Goal: Information Seeking & Learning: Learn about a topic

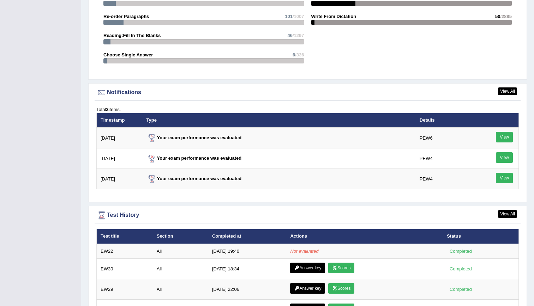
scroll to position [724, 0]
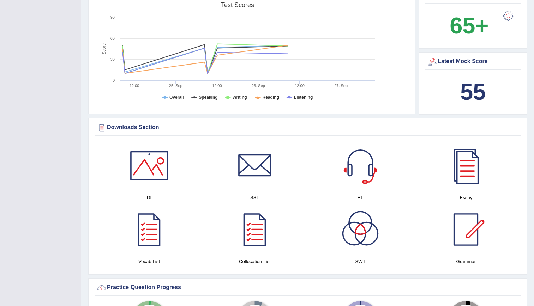
scroll to position [206, 0]
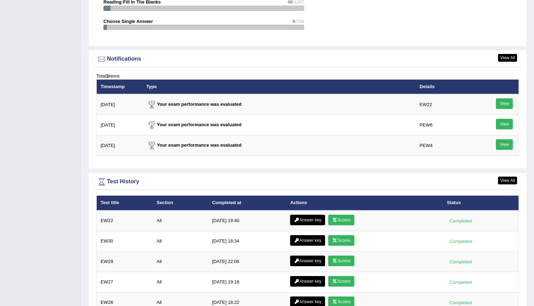
scroll to position [816, 0]
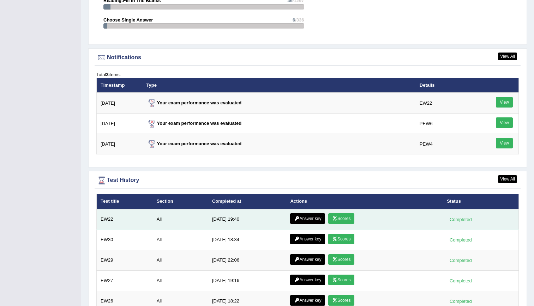
click at [343, 217] on link "Scores" at bounding box center [341, 219] width 26 height 11
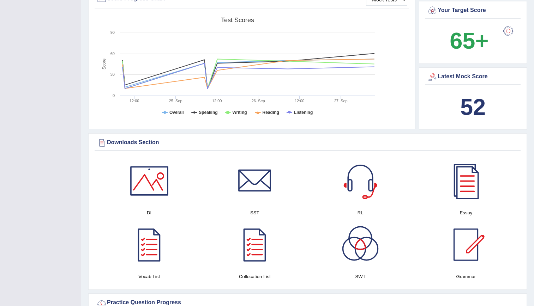
scroll to position [150, 0]
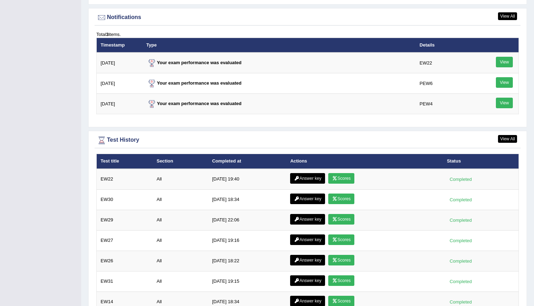
scroll to position [898, 0]
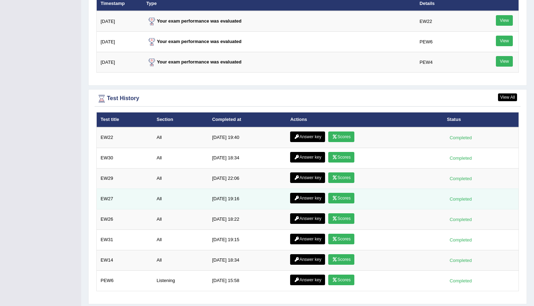
click at [351, 203] on link "Scores" at bounding box center [341, 198] width 26 height 11
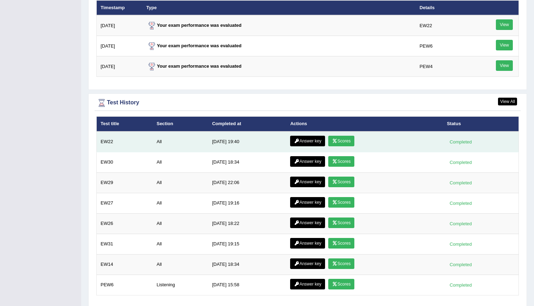
click at [310, 143] on link "Answer key" at bounding box center [307, 141] width 35 height 11
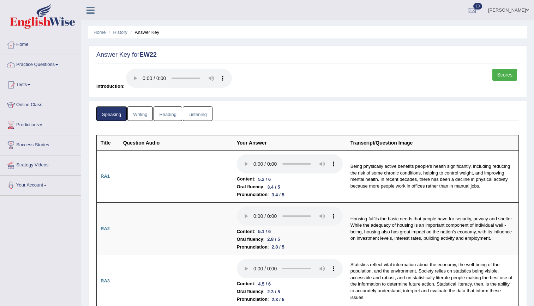
click at [144, 119] on link "Writing" at bounding box center [139, 114] width 25 height 14
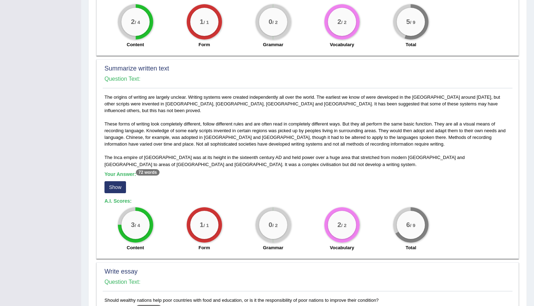
scroll to position [231, 0]
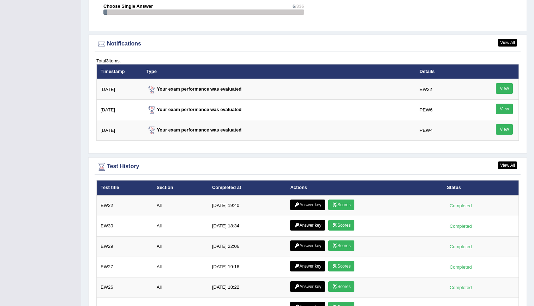
scroll to position [841, 0]
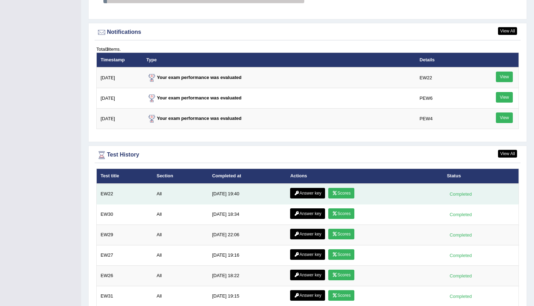
click at [338, 192] on link "Scores" at bounding box center [341, 193] width 26 height 11
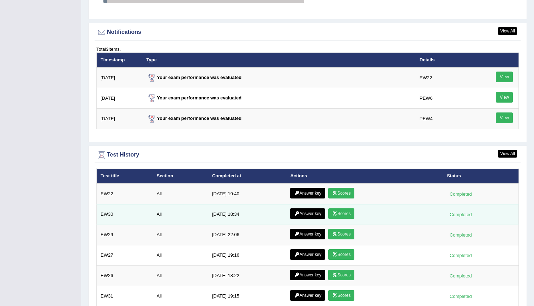
click at [333, 219] on link "Scores" at bounding box center [341, 214] width 26 height 11
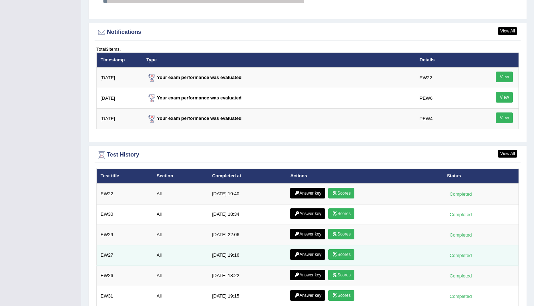
click at [338, 252] on link "Scores" at bounding box center [341, 255] width 26 height 11
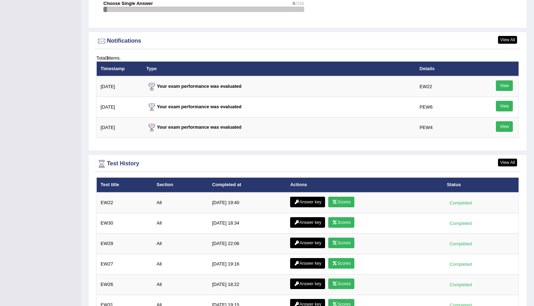
scroll to position [917, 0]
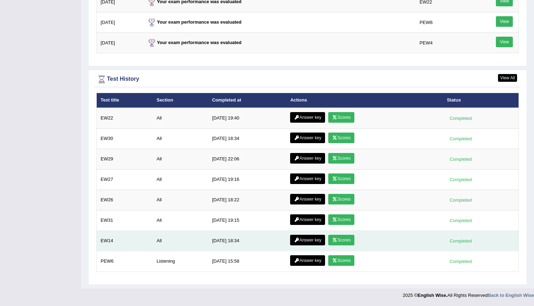
click at [348, 244] on link "Scores" at bounding box center [341, 240] width 26 height 11
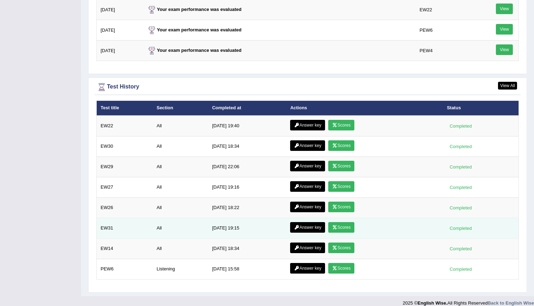
click at [346, 228] on link "Scores" at bounding box center [341, 227] width 26 height 11
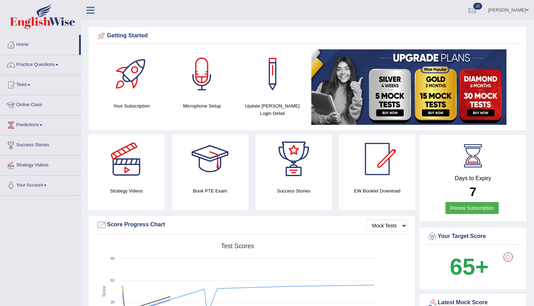
scroll to position [909, 0]
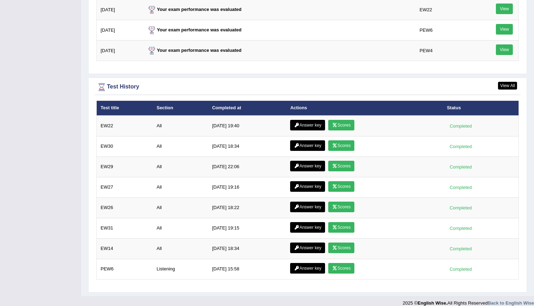
click at [351, 194] on td "Answer key Scores" at bounding box center [364, 187] width 157 height 20
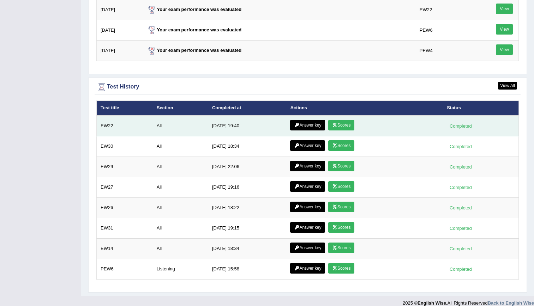
click at [349, 120] on link "Scores" at bounding box center [341, 125] width 26 height 11
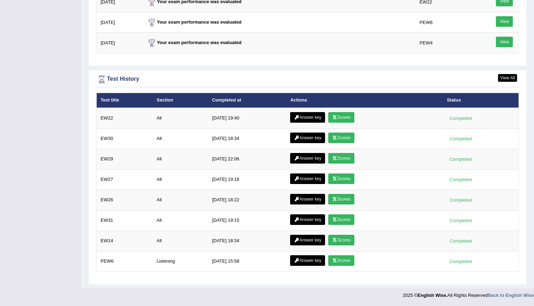
scroll to position [915, 0]
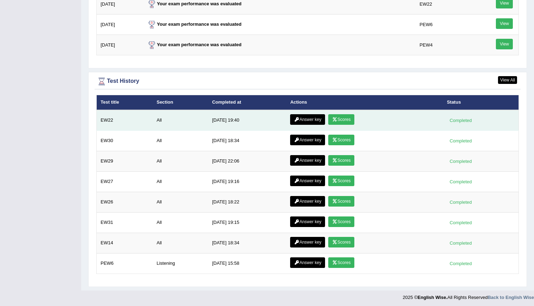
click at [304, 125] on link "Answer key" at bounding box center [307, 119] width 35 height 11
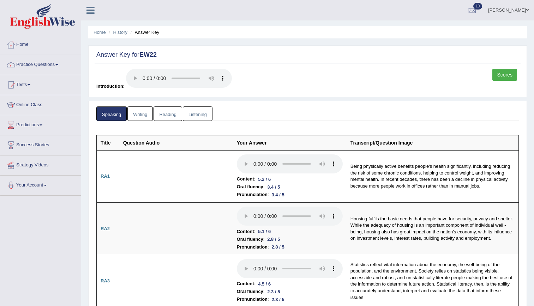
click at [192, 114] on link "Listening" at bounding box center [198, 114] width 30 height 14
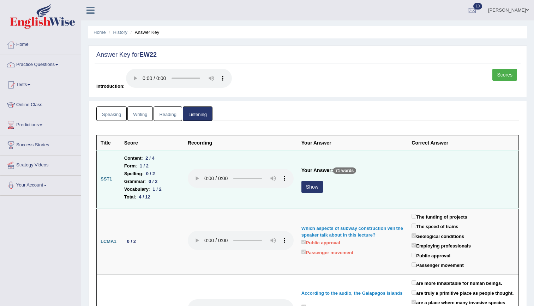
click at [315, 188] on button "Show" at bounding box center [312, 187] width 22 height 12
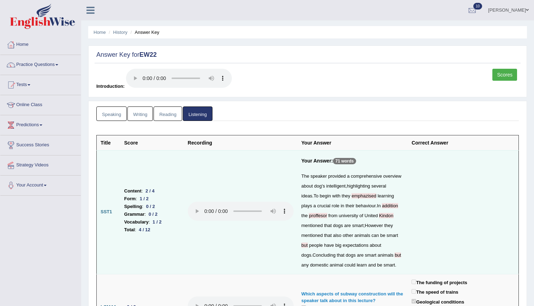
click at [164, 112] on link "Reading" at bounding box center [168, 114] width 28 height 14
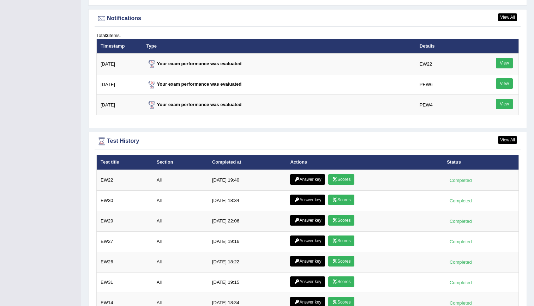
scroll to position [857, 0]
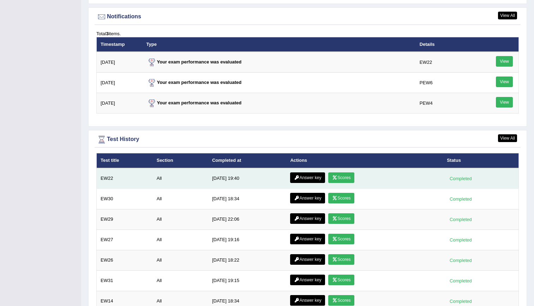
click at [350, 180] on link "Scores" at bounding box center [341, 178] width 26 height 11
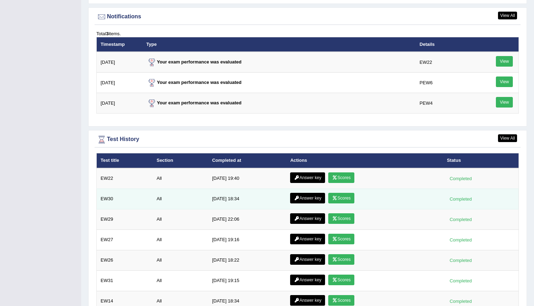
click at [337, 195] on link "Scores" at bounding box center [341, 198] width 26 height 11
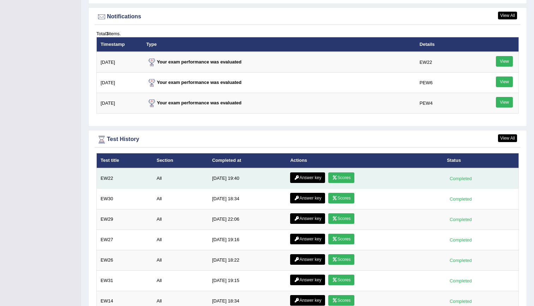
click at [340, 179] on link "Scores" at bounding box center [341, 178] width 26 height 11
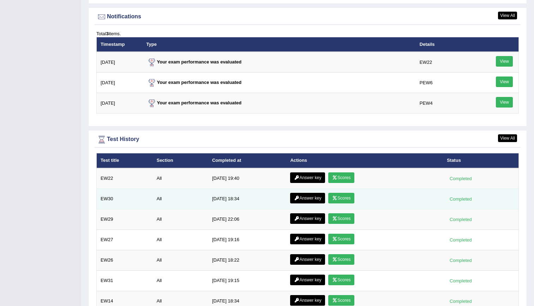
click at [342, 201] on link "Scores" at bounding box center [341, 198] width 26 height 11
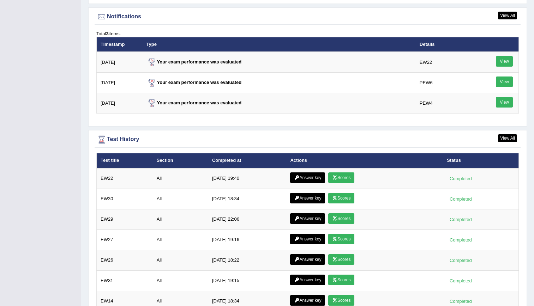
scroll to position [857, 0]
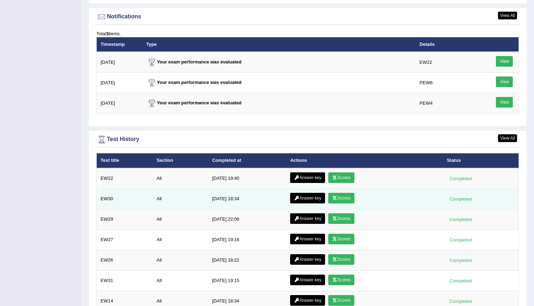
click at [336, 199] on icon at bounding box center [334, 198] width 5 height 4
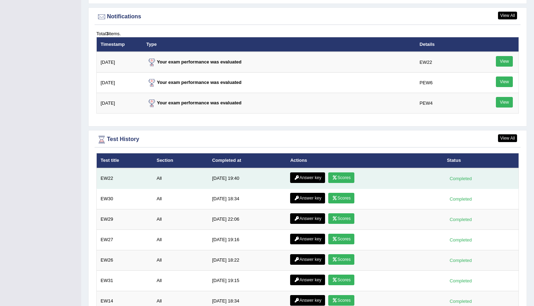
click at [341, 180] on link "Scores" at bounding box center [341, 178] width 26 height 11
click at [318, 177] on link "Answer key" at bounding box center [307, 178] width 35 height 11
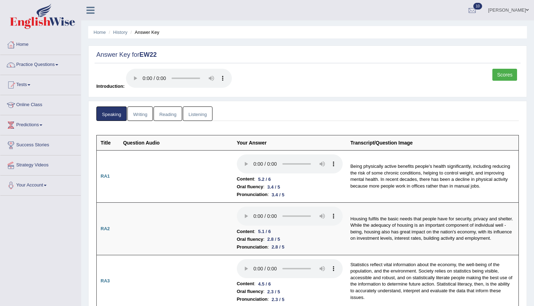
click at [203, 114] on link "Listening" at bounding box center [198, 114] width 30 height 14
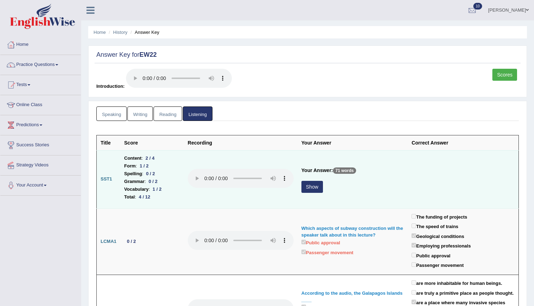
click at [310, 187] on button "Show" at bounding box center [312, 187] width 22 height 12
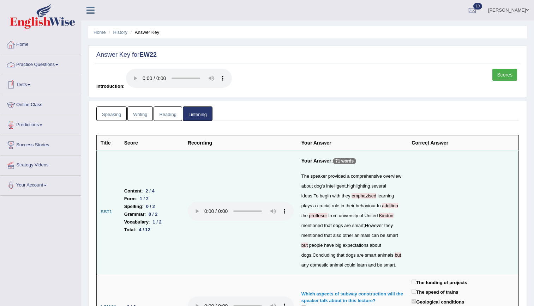
click at [31, 63] on link "Practice Questions" at bounding box center [40, 64] width 80 height 18
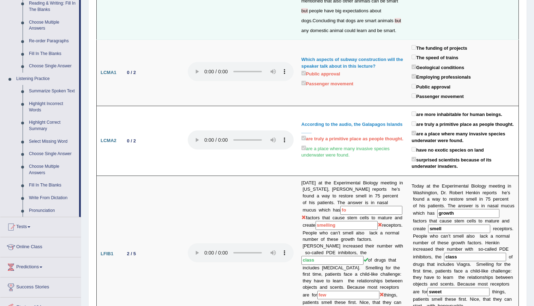
scroll to position [237, 0]
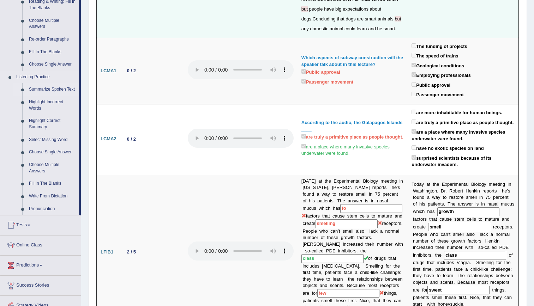
click at [41, 89] on link "Summarize Spoken Text" at bounding box center [52, 89] width 53 height 13
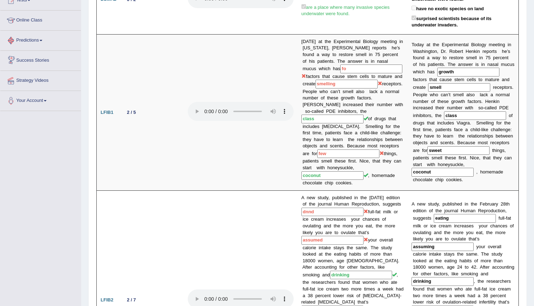
scroll to position [462, 0]
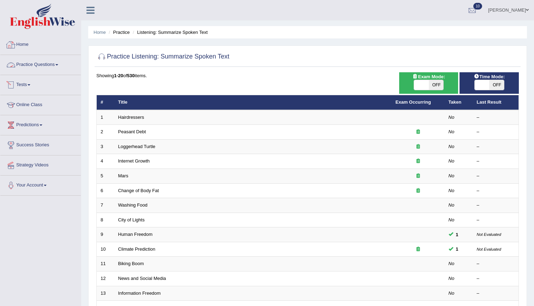
click at [25, 42] on link "Home" at bounding box center [40, 44] width 80 height 18
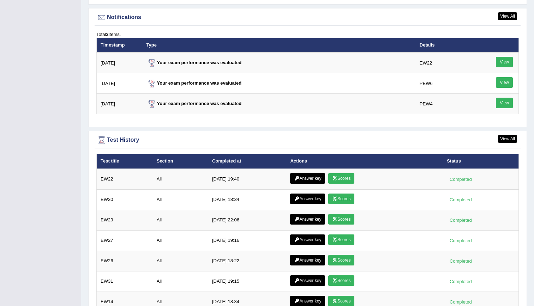
scroll to position [871, 0]
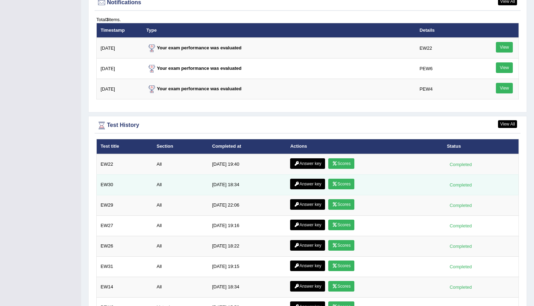
click at [302, 186] on link "Answer key" at bounding box center [307, 184] width 35 height 11
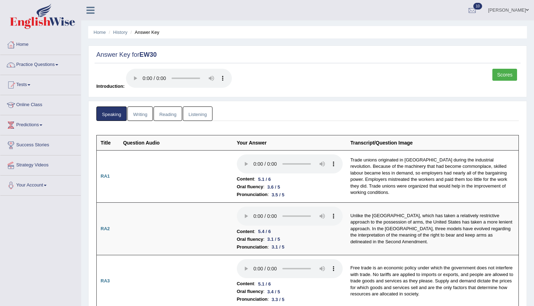
click at [194, 111] on link "Listening" at bounding box center [198, 114] width 30 height 14
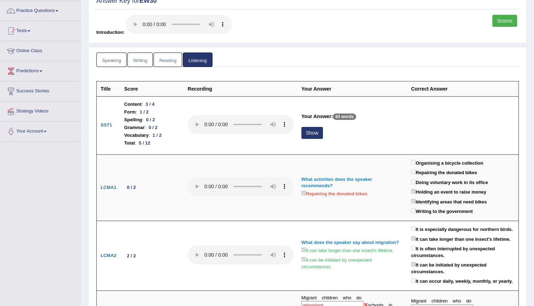
scroll to position [45, 0]
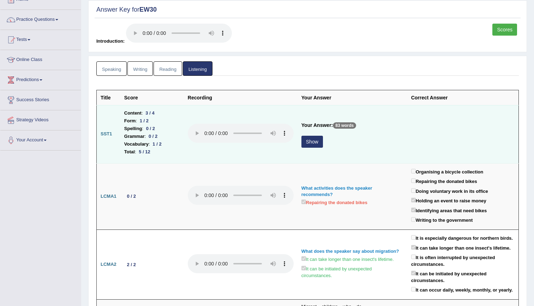
click at [312, 140] on button "Show" at bounding box center [312, 142] width 22 height 12
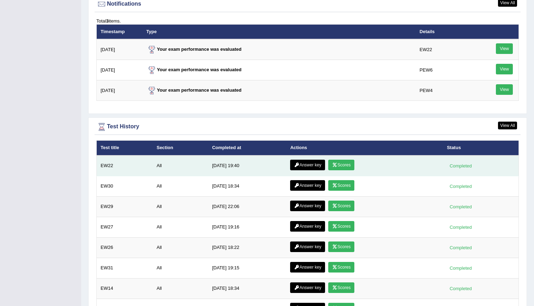
click at [303, 167] on link "Answer key" at bounding box center [307, 165] width 35 height 11
